Goal: Information Seeking & Learning: Learn about a topic

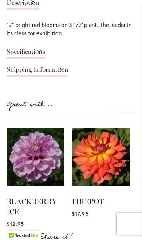
scroll to position [418, 0]
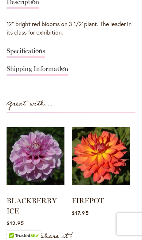
click at [109, 154] on img at bounding box center [101, 156] width 58 height 72
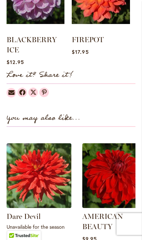
scroll to position [580, 0]
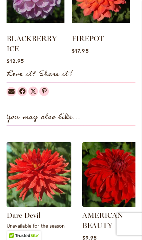
click at [42, 174] on img at bounding box center [39, 174] width 65 height 65
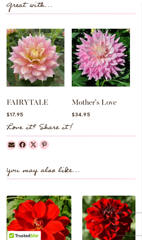
scroll to position [534, 0]
click at [106, 98] on link "Mother's Love" at bounding box center [94, 102] width 45 height 9
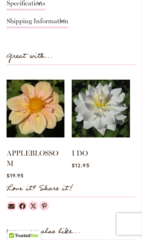
scroll to position [506, 0]
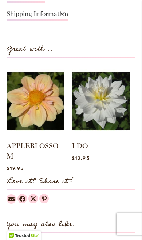
click at [109, 105] on img at bounding box center [101, 101] width 58 height 72
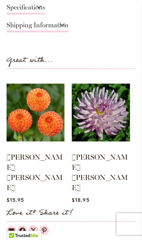
scroll to position [495, 0]
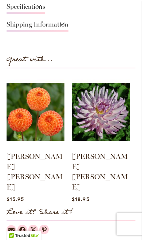
click at [106, 152] on link "[PERSON_NAME] [PERSON_NAME]" at bounding box center [100, 171] width 56 height 39
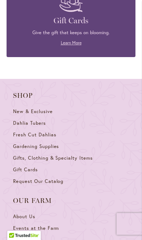
scroll to position [1602, 0]
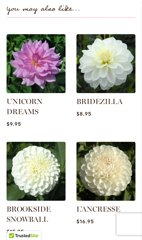
scroll to position [742, 0]
click at [110, 49] on img at bounding box center [105, 63] width 59 height 59
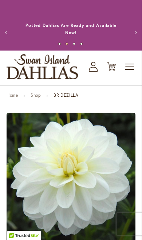
click at [82, 98] on ul "Home Shop BRIDEZILLA" at bounding box center [71, 96] width 129 height 7
click at [84, 97] on ul "Home Shop BRIDEZILLA" at bounding box center [71, 96] width 129 height 7
click at [93, 68] on icon "My Account" at bounding box center [93, 67] width 9 height 10
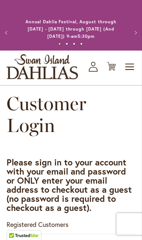
click at [90, 70] on icon at bounding box center [93, 69] width 9 height 5
click at [130, 68] on span "Toggle Nav" at bounding box center [129, 67] width 11 height 15
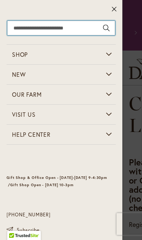
click at [60, 31] on input "Search" at bounding box center [61, 28] width 108 height 15
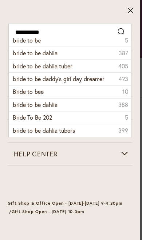
click at [73, 68] on span "bride to be daddy’s girl day dreamer" at bounding box center [51, 69] width 80 height 7
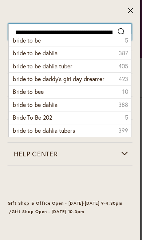
type input "**********"
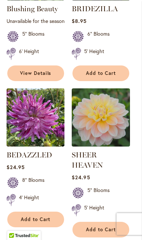
scroll to position [1349, 0]
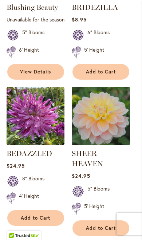
click at [111, 127] on img at bounding box center [101, 116] width 58 height 58
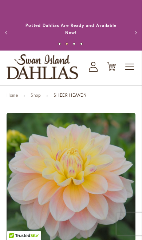
click at [130, 68] on span "Toggle Nav" at bounding box center [129, 67] width 11 height 15
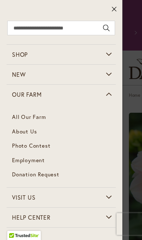
click at [33, 132] on span "About Us" at bounding box center [24, 131] width 25 height 7
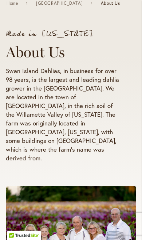
scroll to position [92, 0]
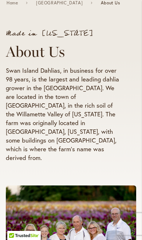
click at [111, 150] on div "Made in [US_STATE] About Us Swan Island Dahlias, in business for over 98 years,…" at bounding box center [64, 100] width 116 height 141
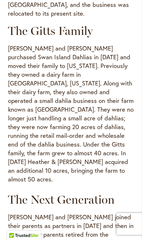
scroll to position [529, 0]
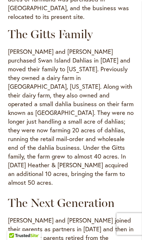
click at [98, 93] on p "[PERSON_NAME] and [PERSON_NAME] purchased Swan Island Dahlias in [DATE] and mov…" at bounding box center [71, 117] width 126 height 140
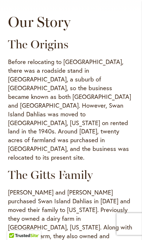
scroll to position [389, 0]
